Goal: Task Accomplishment & Management: Complete application form

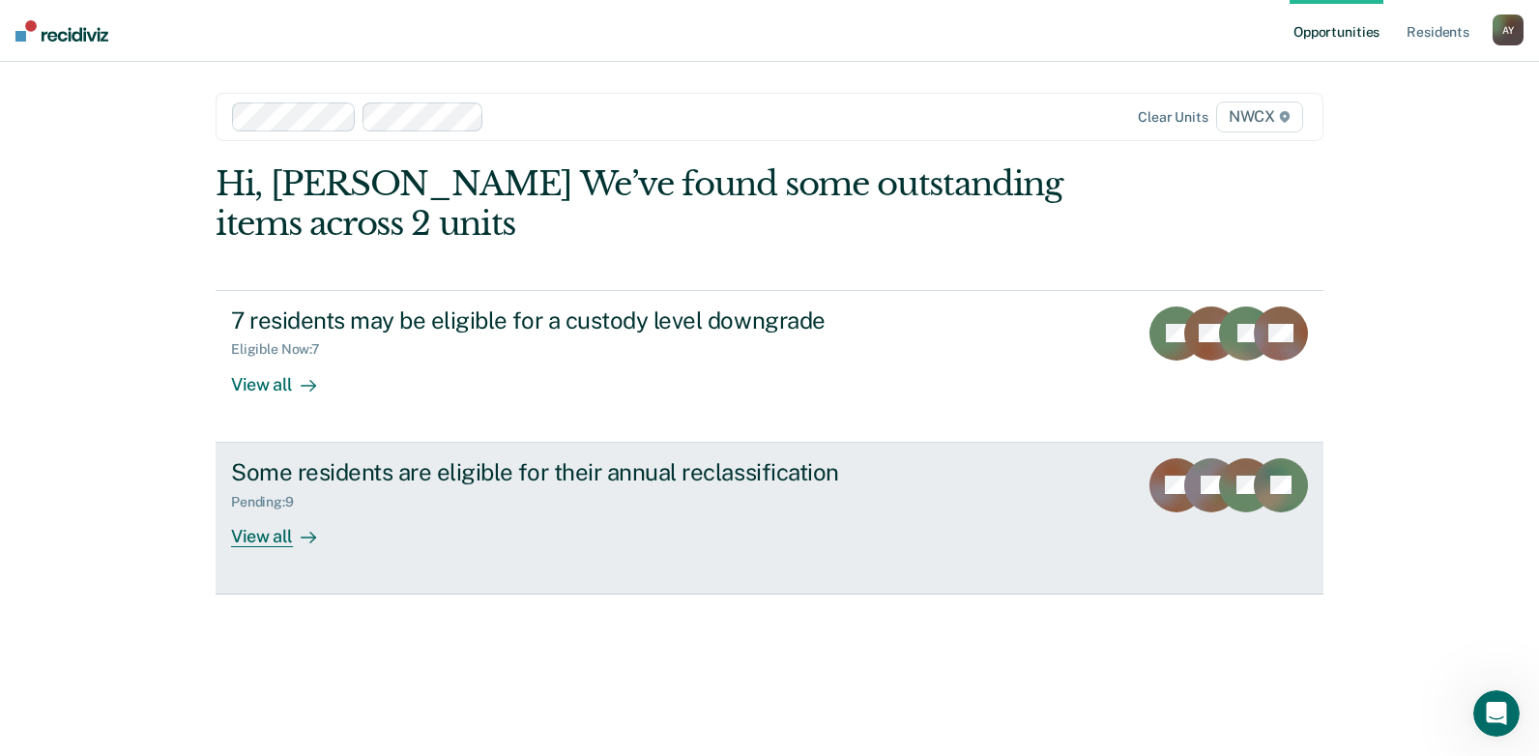
click at [253, 537] on div "View all" at bounding box center [285, 528] width 108 height 38
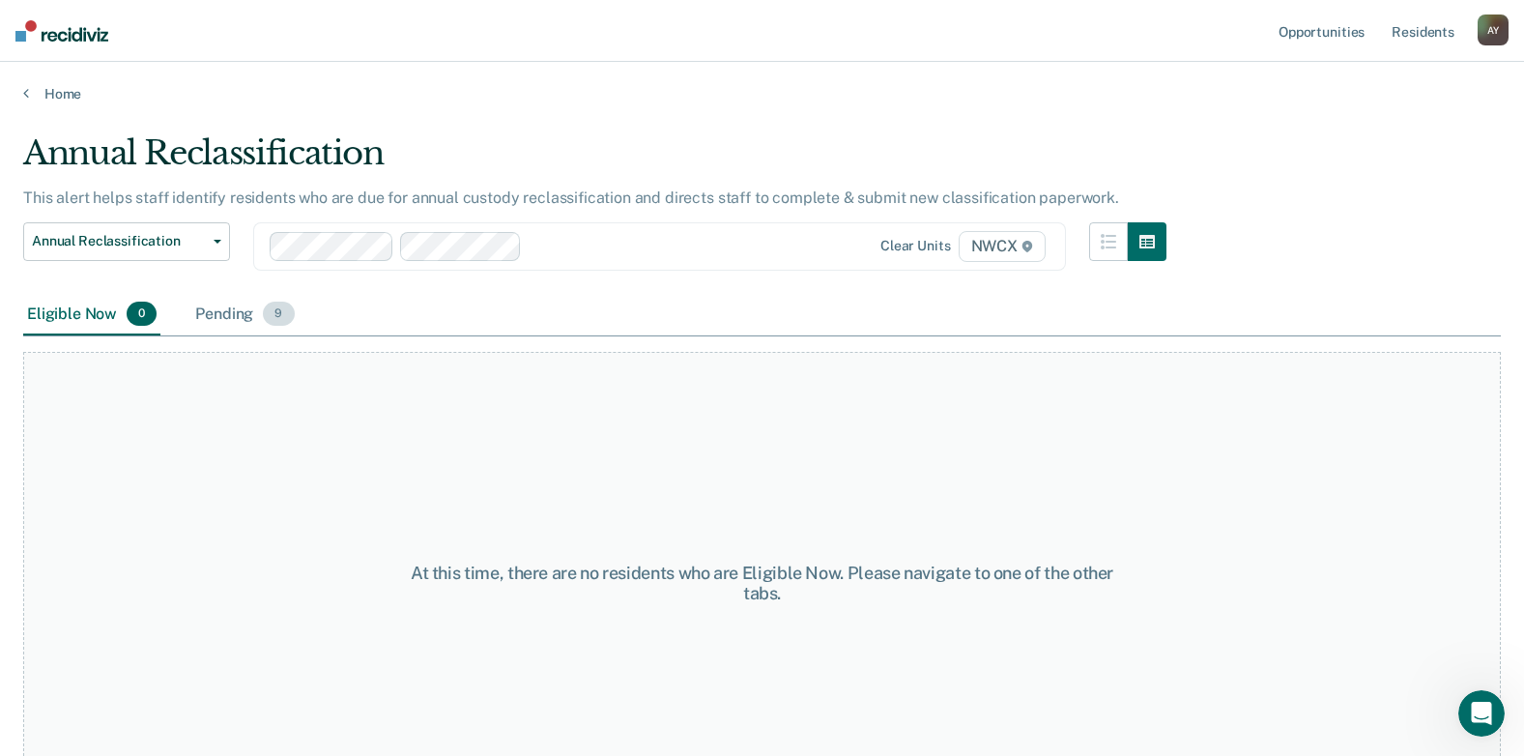
click at [229, 315] on div "Pending 9" at bounding box center [244, 315] width 106 height 43
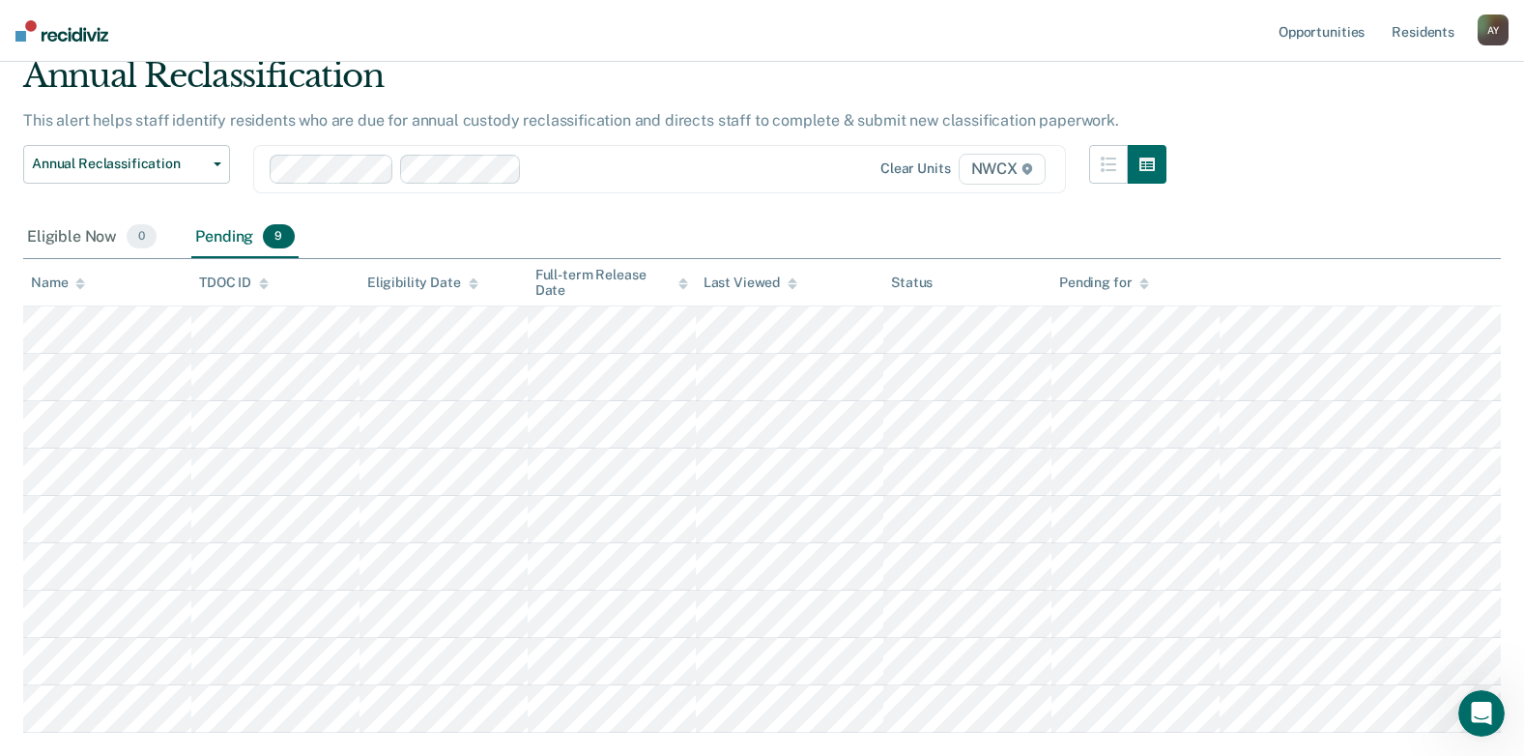
scroll to position [193, 0]
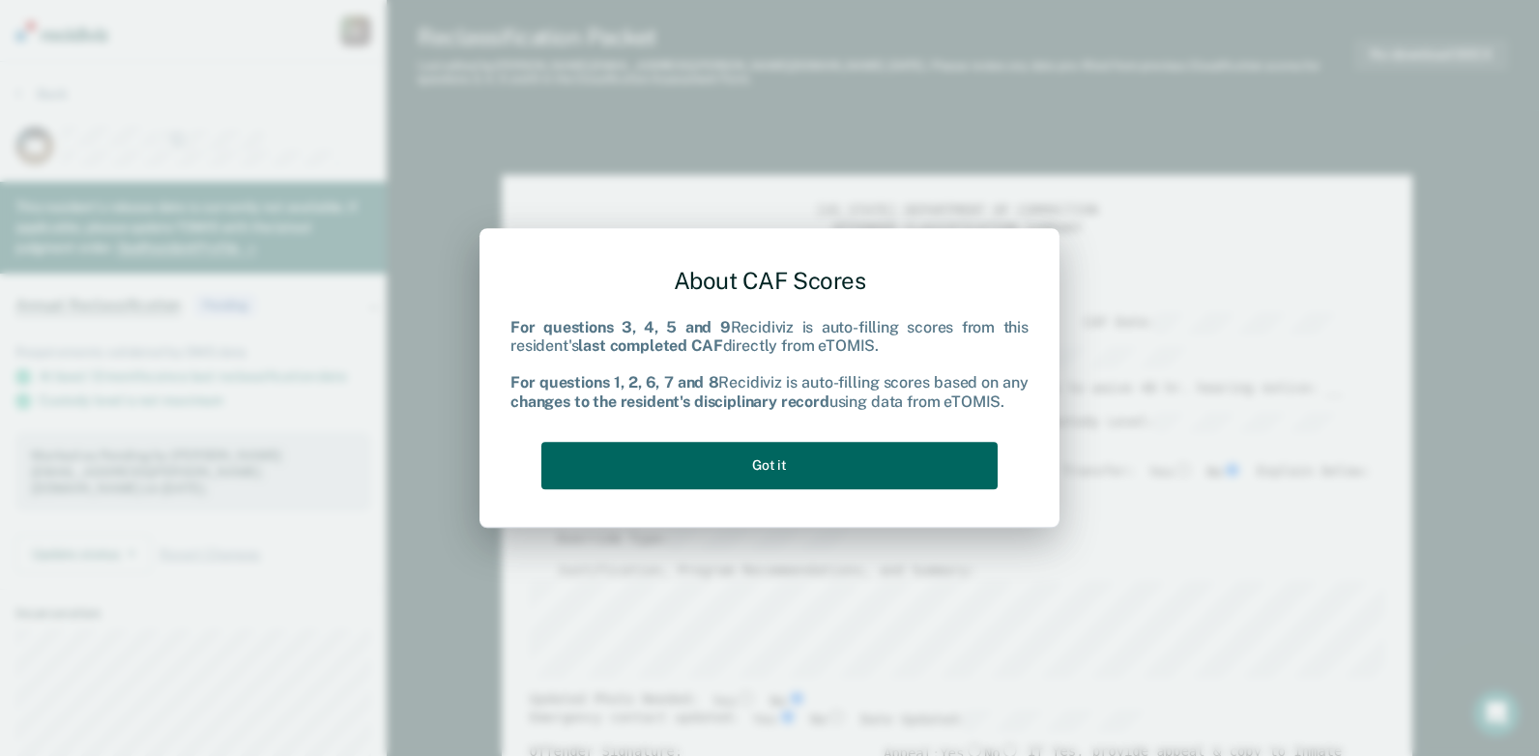
click at [711, 461] on button "Got it" at bounding box center [769, 465] width 456 height 47
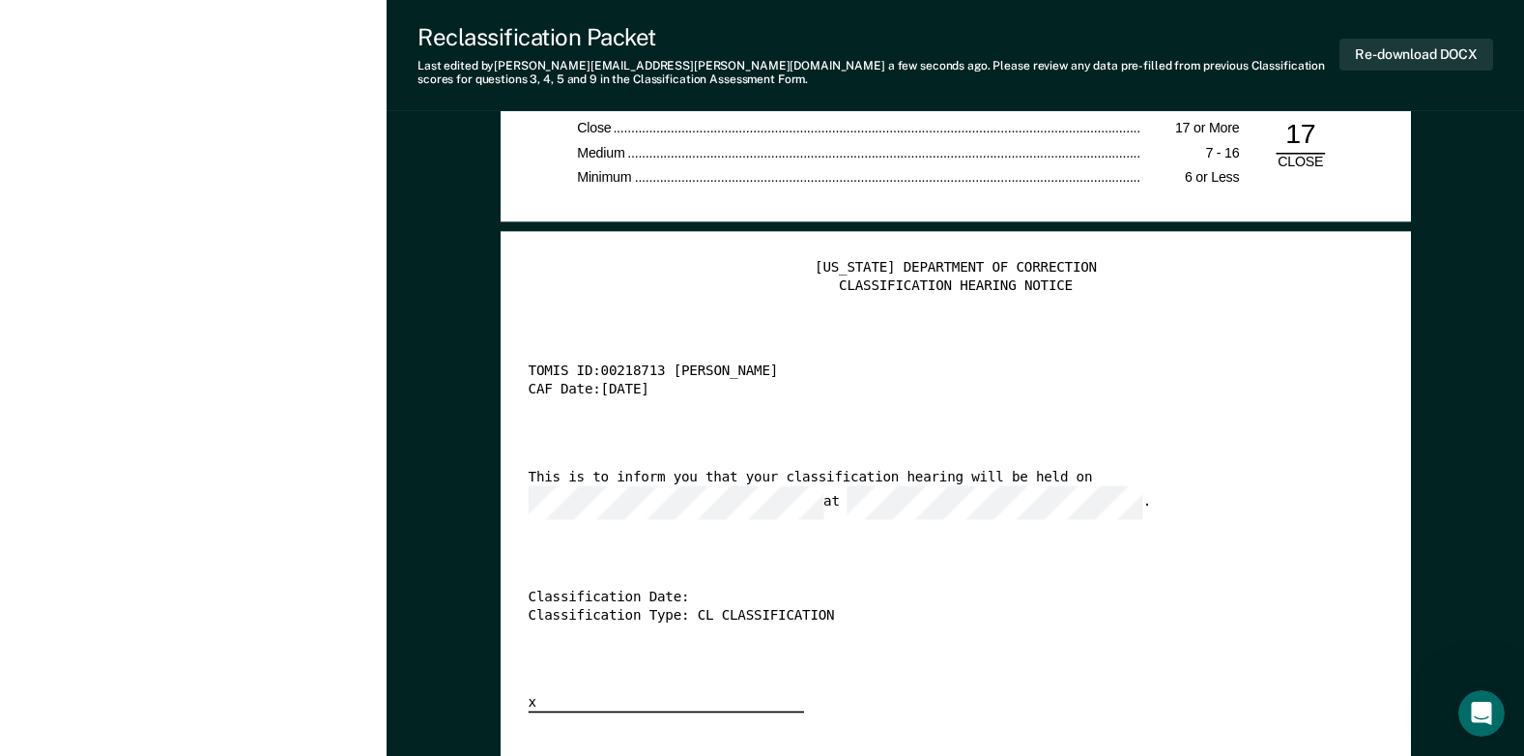
scroll to position [3769, 0]
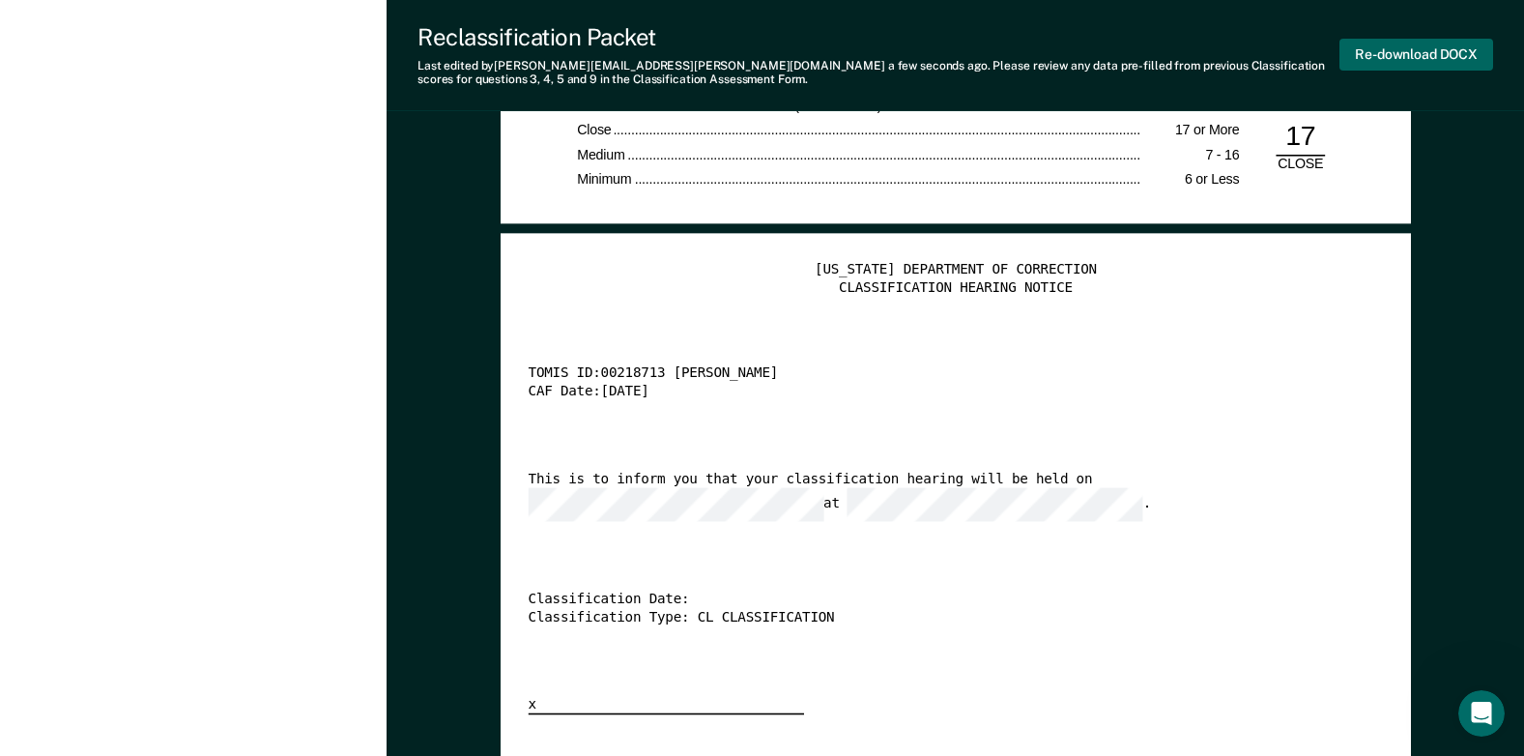
click at [1422, 52] on button "Re-download DOCX" at bounding box center [1417, 55] width 154 height 32
type textarea "x"
